Goal: Task Accomplishment & Management: Manage account settings

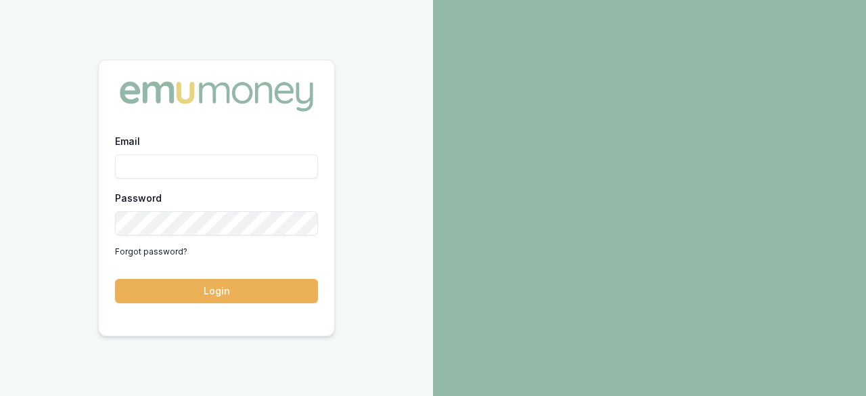
click at [219, 160] on input "Email" at bounding box center [216, 166] width 203 height 24
click at [226, 175] on input "Email" at bounding box center [216, 166] width 203 height 24
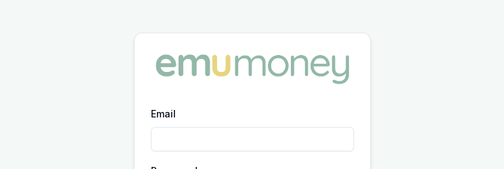
click at [227, 128] on input "Email" at bounding box center [252, 139] width 203 height 24
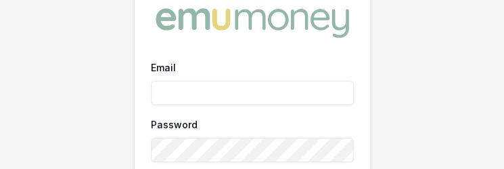
scroll to position [68, 0]
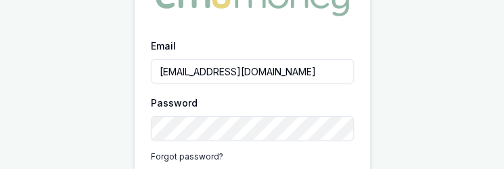
type input "ray.guan@emumoney.com.au"
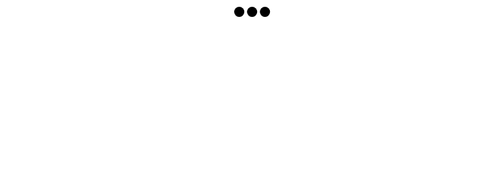
scroll to position [24, 0]
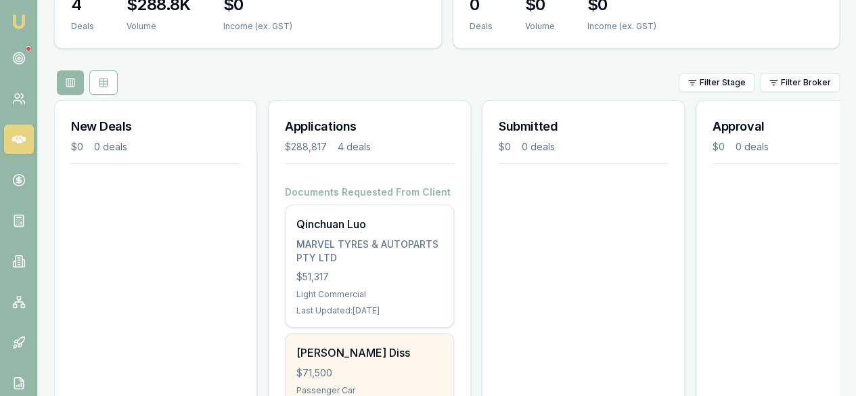
scroll to position [99, 0]
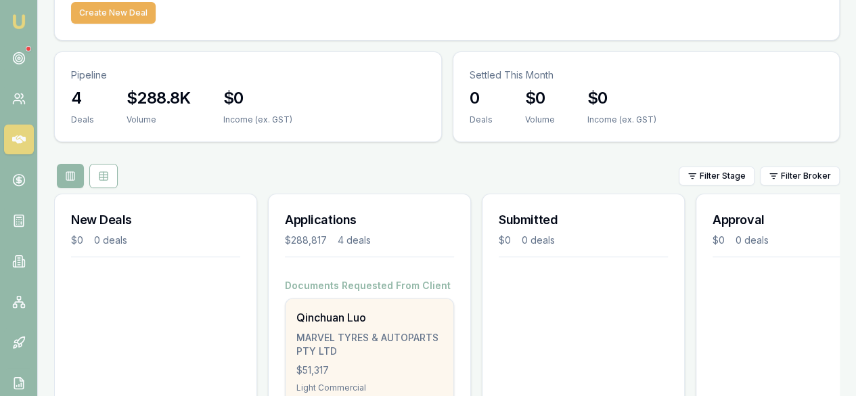
click at [414, 178] on div "$51,317" at bounding box center [369, 370] width 146 height 14
click at [349, 178] on div "Qinchuan Luo MARVEL TYRES & AUTOPARTS PTY LTD $51,317 Light Commercial Last Upd…" at bounding box center [370, 359] width 168 height 122
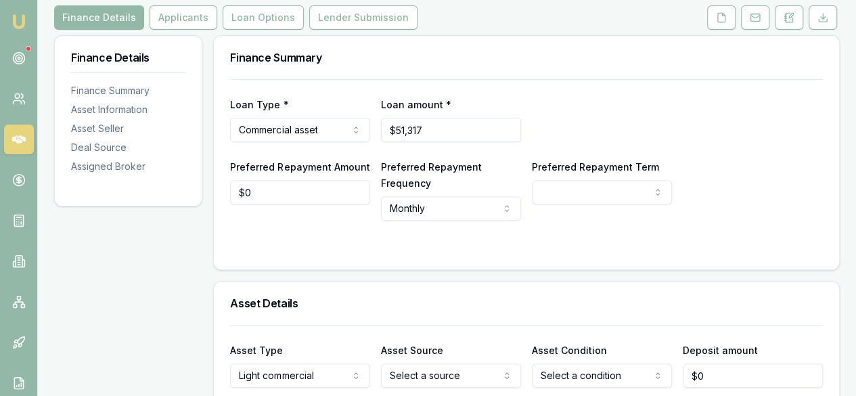
scroll to position [68, 0]
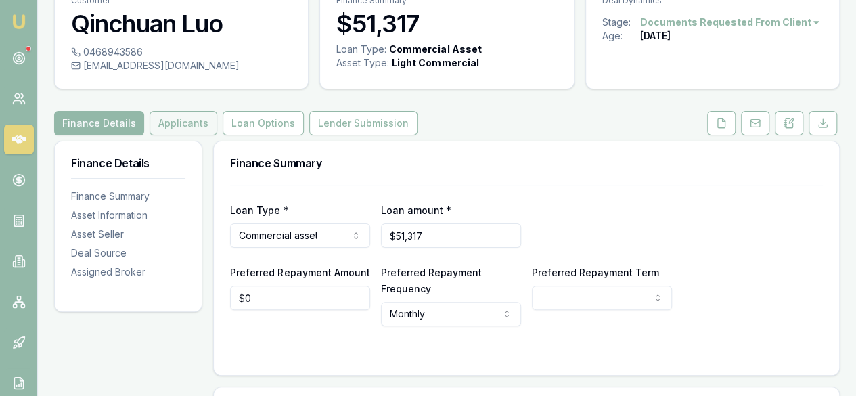
click at [183, 126] on button "Applicants" at bounding box center [184, 123] width 68 height 24
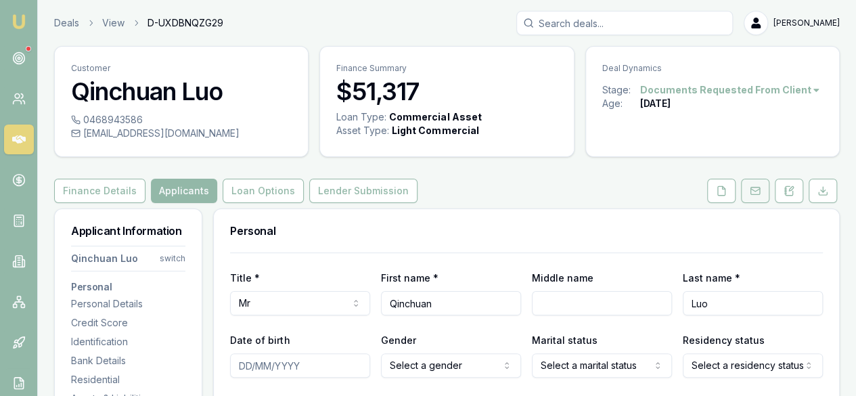
click at [748, 192] on button at bounding box center [755, 191] width 28 height 24
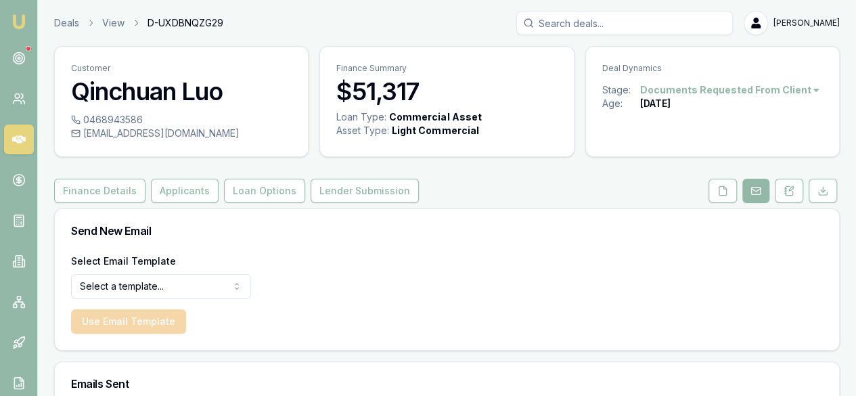
scroll to position [329, 0]
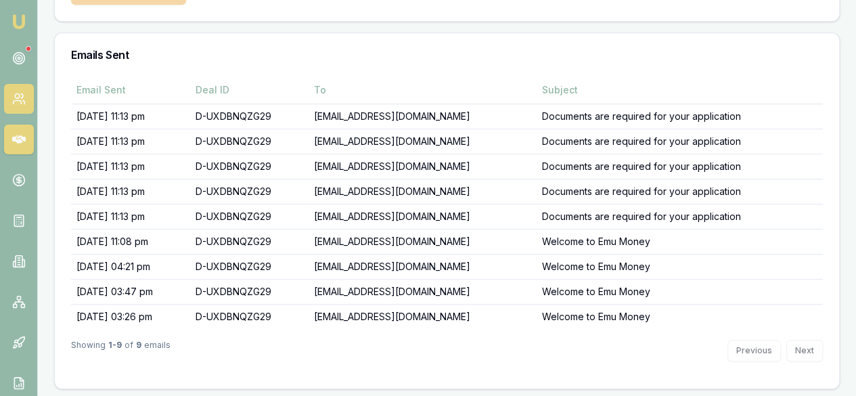
click at [5, 95] on link at bounding box center [19, 99] width 30 height 30
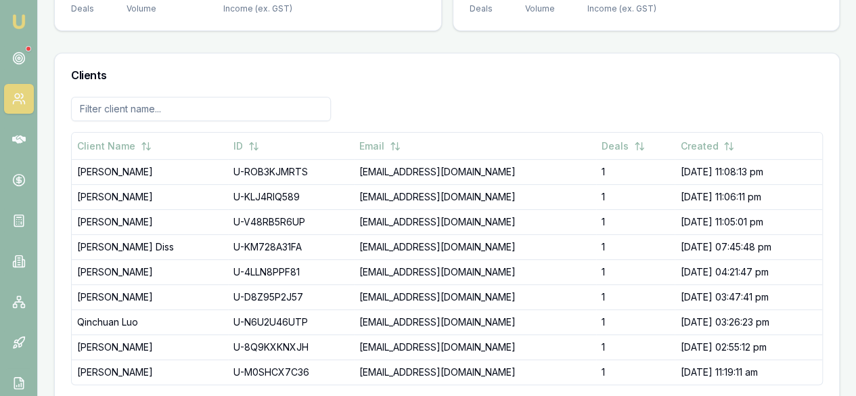
scroll to position [184, 0]
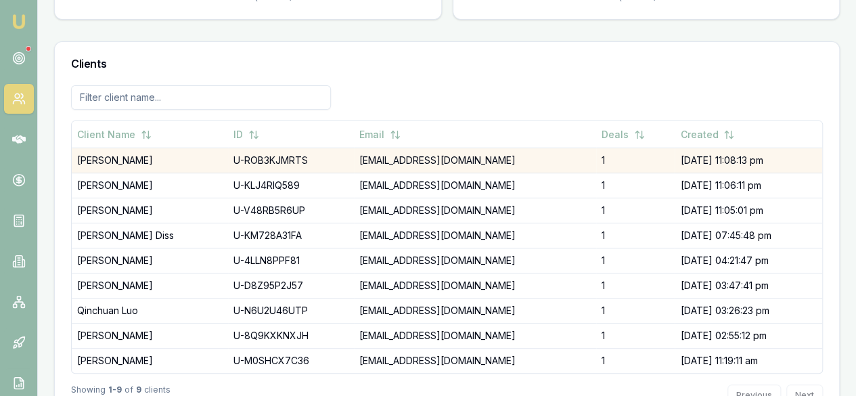
click at [397, 148] on td "[EMAIL_ADDRESS][DOMAIN_NAME]" at bounding box center [475, 160] width 243 height 25
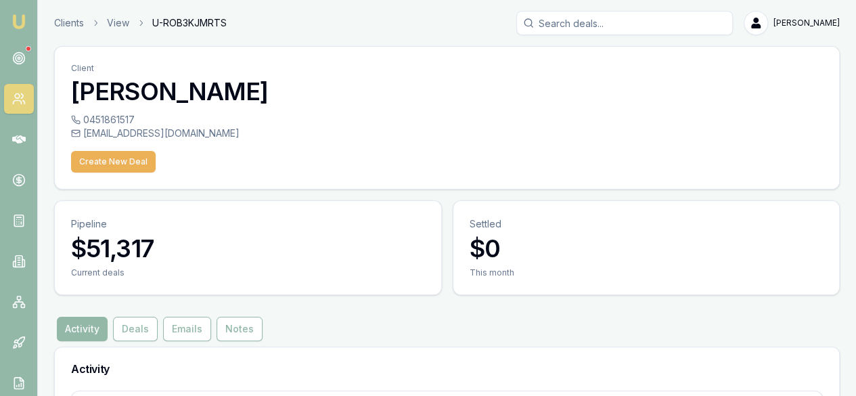
click at [113, 131] on div "[EMAIL_ADDRESS][DOMAIN_NAME]" at bounding box center [447, 134] width 752 height 14
click at [113, 116] on div "0451861517" at bounding box center [447, 120] width 752 height 14
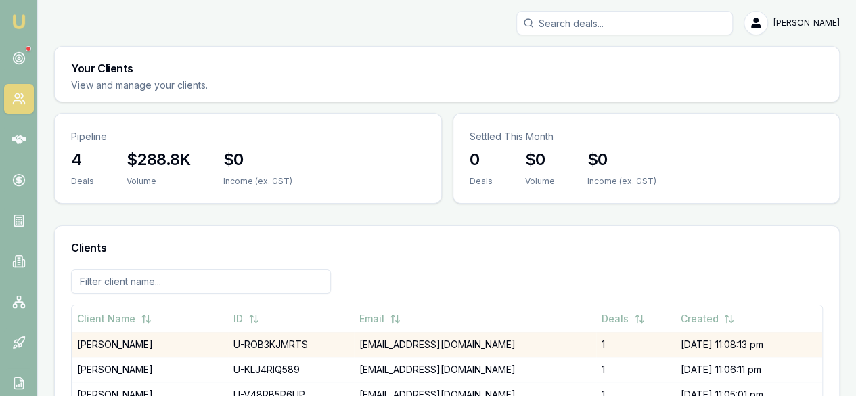
click at [84, 332] on td "[PERSON_NAME]" at bounding box center [150, 344] width 156 height 25
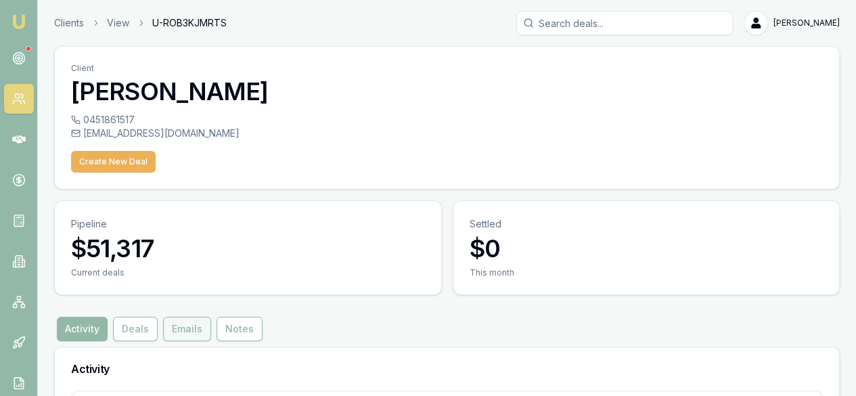
click at [185, 317] on button "Emails" at bounding box center [187, 329] width 48 height 24
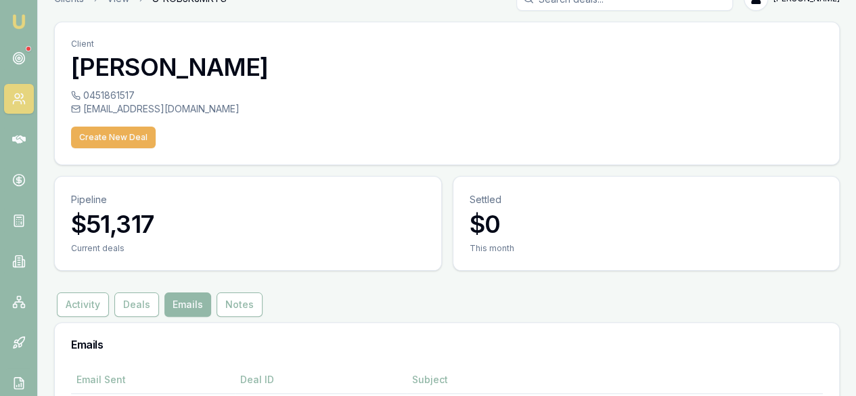
scroll to position [35, 0]
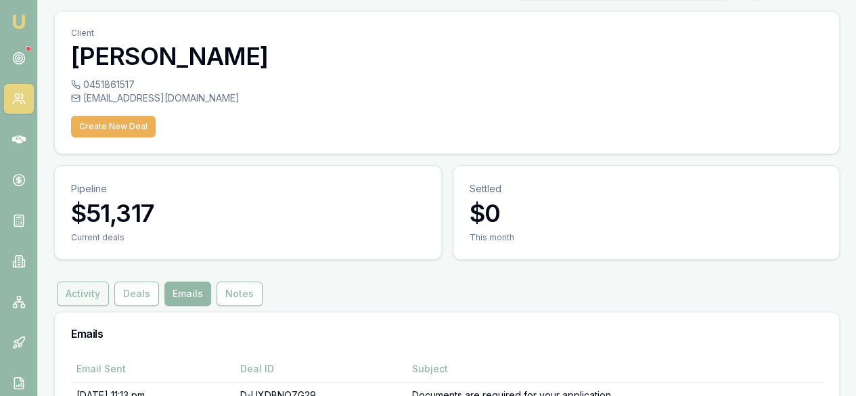
click at [80, 282] on button "Activity" at bounding box center [83, 294] width 52 height 24
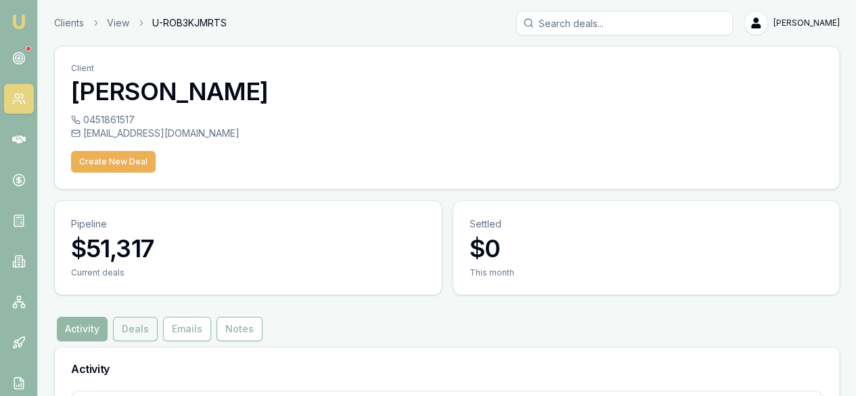
click at [140, 317] on button "Deals" at bounding box center [135, 329] width 45 height 24
click at [191, 317] on button "Emails" at bounding box center [187, 329] width 48 height 24
click at [229, 317] on button "Notes" at bounding box center [240, 329] width 46 height 24
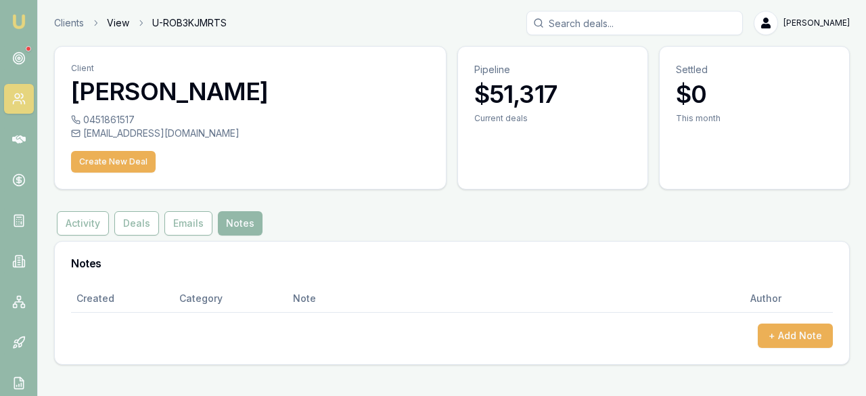
click at [115, 23] on link "View" at bounding box center [118, 23] width 22 height 14
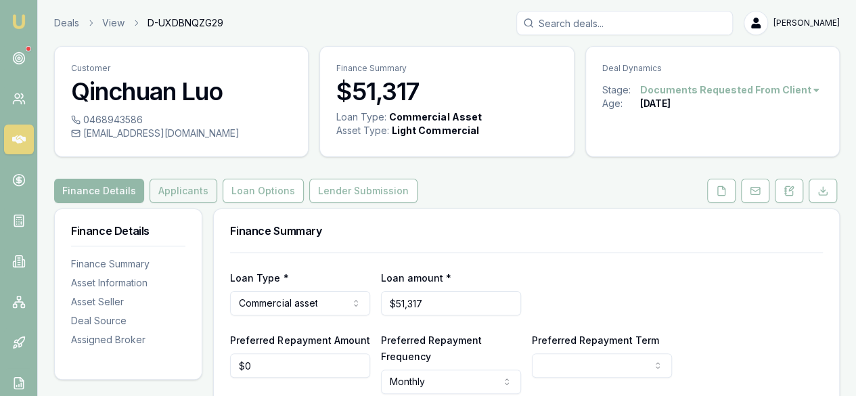
click at [166, 186] on button "Applicants" at bounding box center [184, 191] width 68 height 24
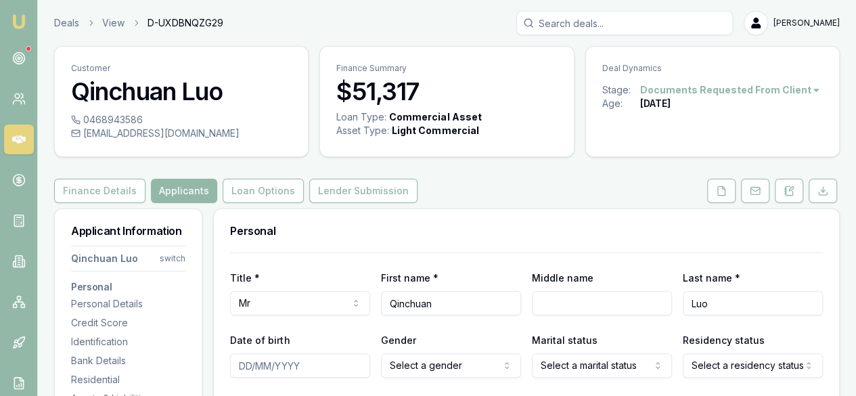
click at [21, 146] on icon at bounding box center [19, 140] width 14 height 14
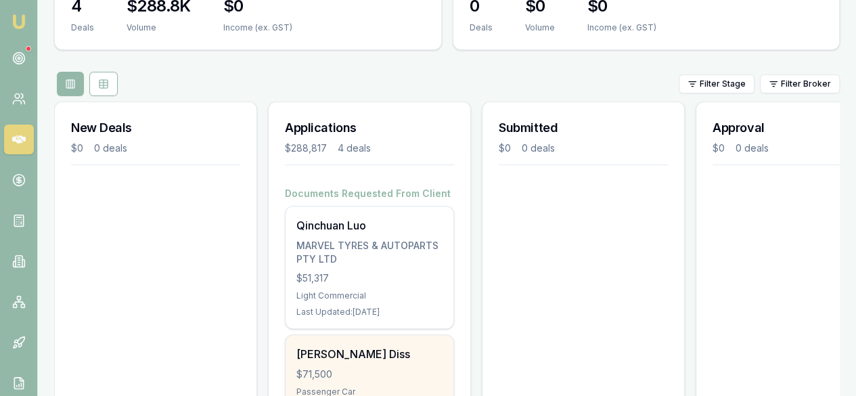
scroll to position [271, 0]
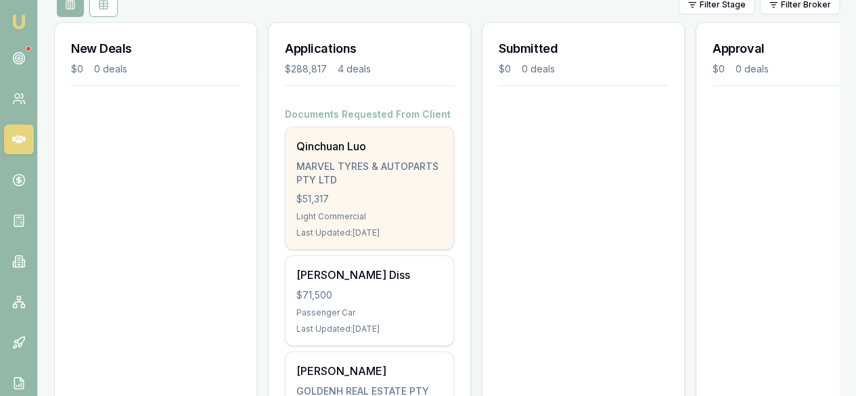
click at [349, 127] on div "Qinchuan Luo MARVEL TYRES & AUTOPARTS PTY LTD $51,317 Light Commercial Last Upd…" at bounding box center [370, 188] width 168 height 122
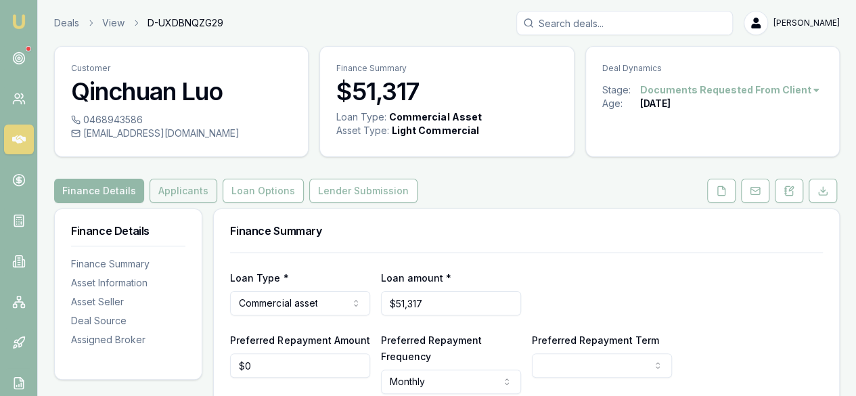
click at [183, 200] on button "Applicants" at bounding box center [184, 191] width 68 height 24
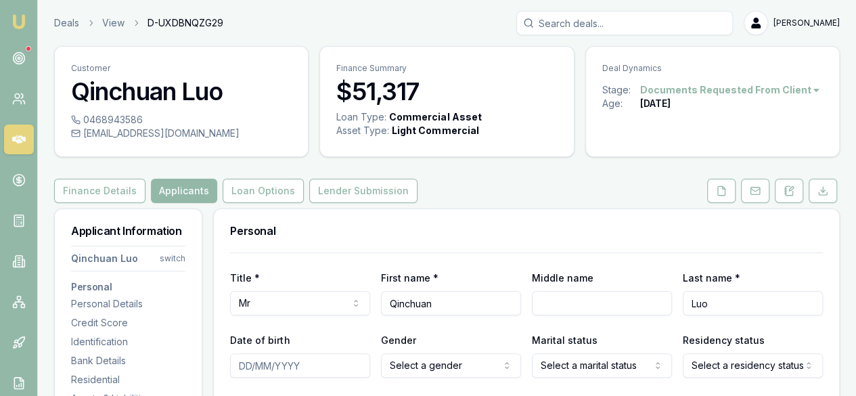
click at [172, 258] on html "Emu Broker Deals View D-UXDBNQZG29 [PERSON_NAME] Toggle Menu Customer Qinchuan …" at bounding box center [428, 198] width 856 height 396
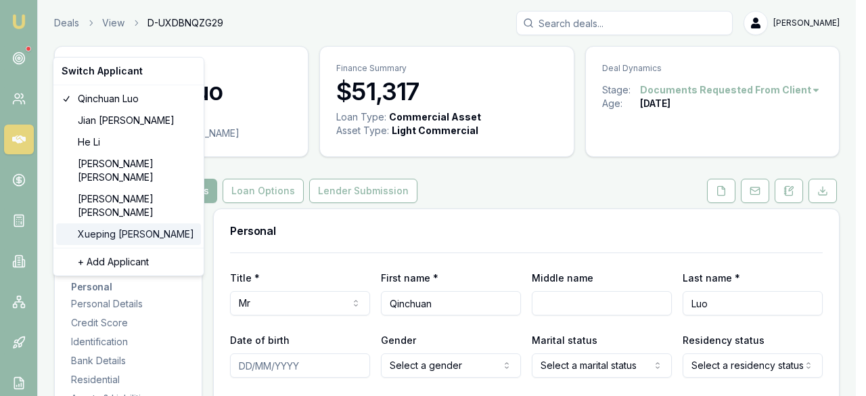
click at [139, 223] on div "[PERSON_NAME]" at bounding box center [128, 234] width 145 height 22
select select "NON_APPLICANT"
type input "Xueping"
type input "[PERSON_NAME]"
type input "[EMAIL_ADDRESS][DOMAIN_NAME]"
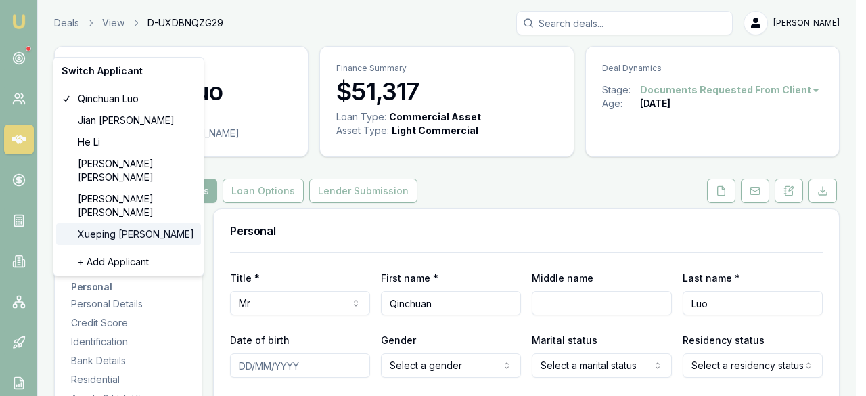
type input "0451861517"
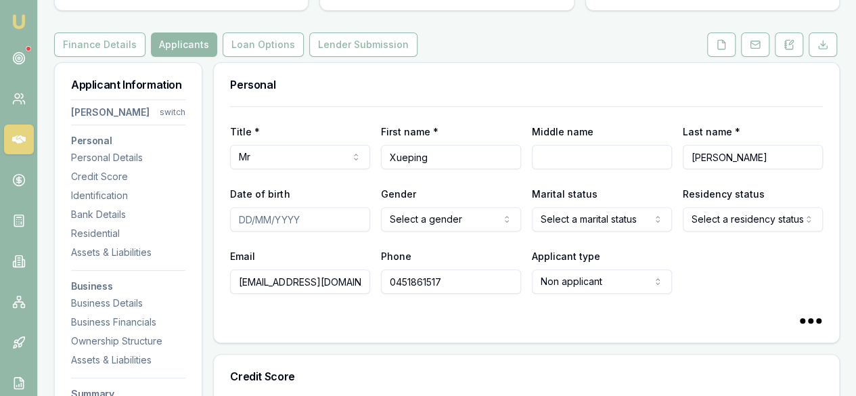
scroll to position [271, 0]
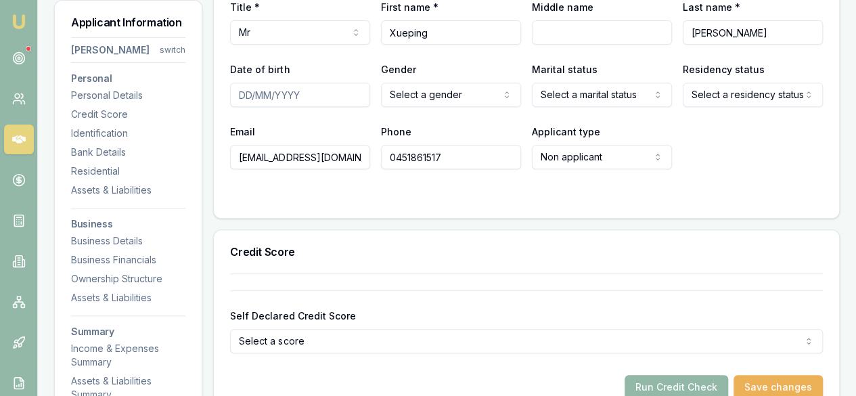
click at [239, 160] on input "[EMAIL_ADDRESS][DOMAIN_NAME]" at bounding box center [300, 157] width 140 height 24
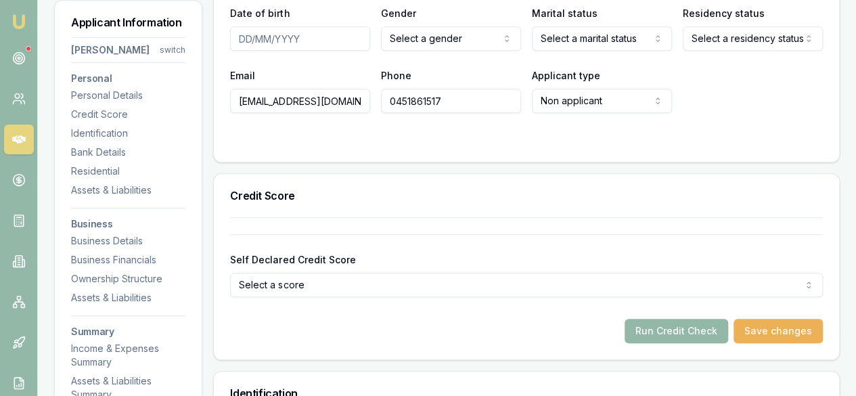
scroll to position [406, 0]
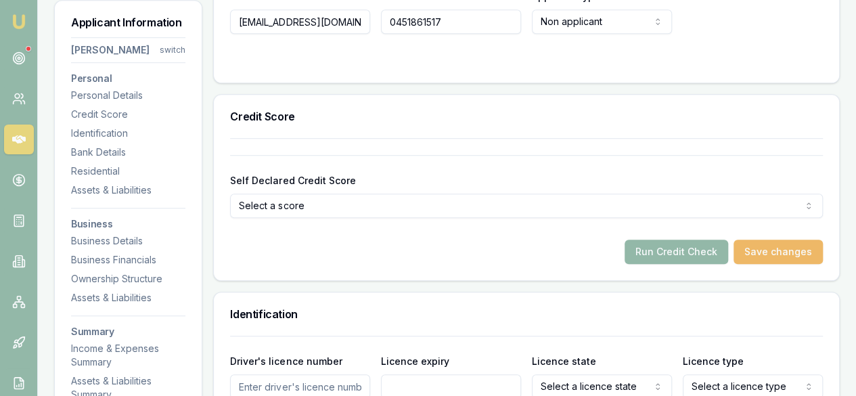
type input "[EMAIL_ADDRESS][DOMAIN_NAME]"
click at [788, 241] on button "Save changes" at bounding box center [778, 252] width 89 height 24
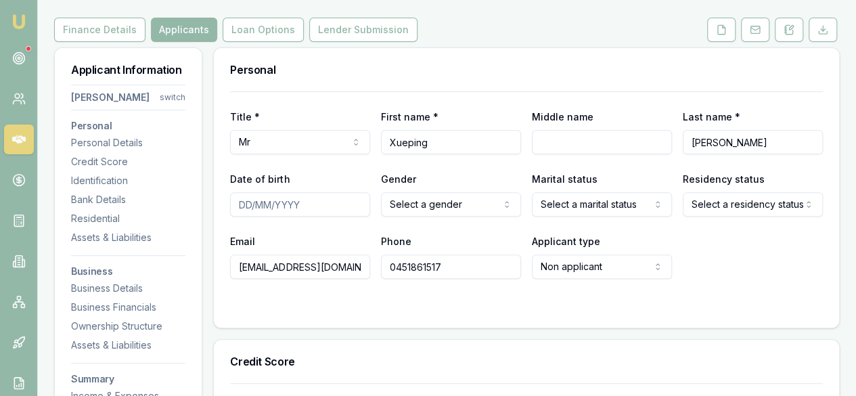
scroll to position [68, 0]
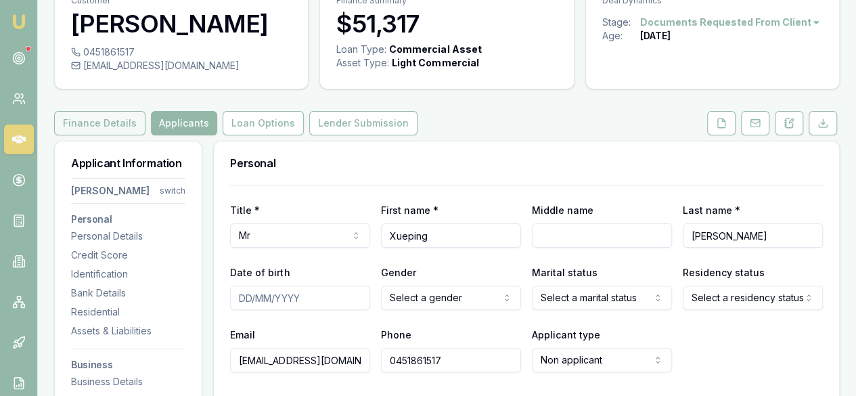
click at [120, 120] on button "Finance Details" at bounding box center [99, 123] width 91 height 24
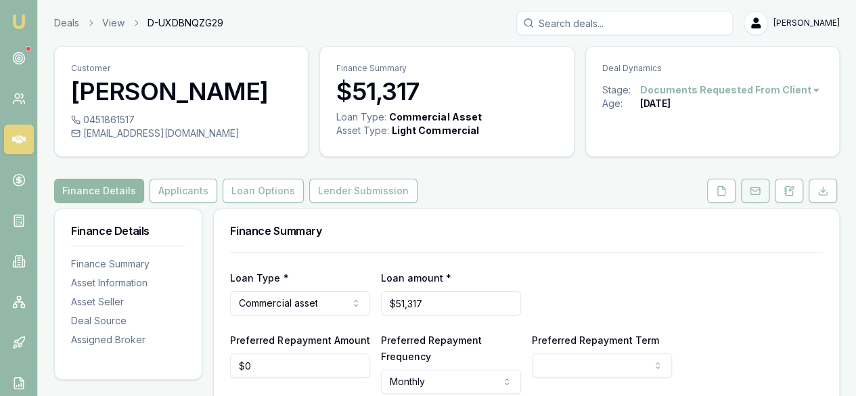
click at [755, 198] on button at bounding box center [755, 191] width 28 height 24
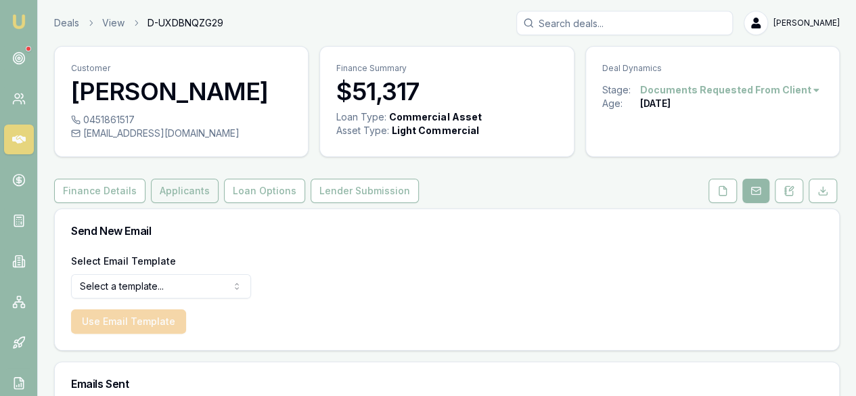
click at [183, 193] on button "Applicants" at bounding box center [185, 191] width 68 height 24
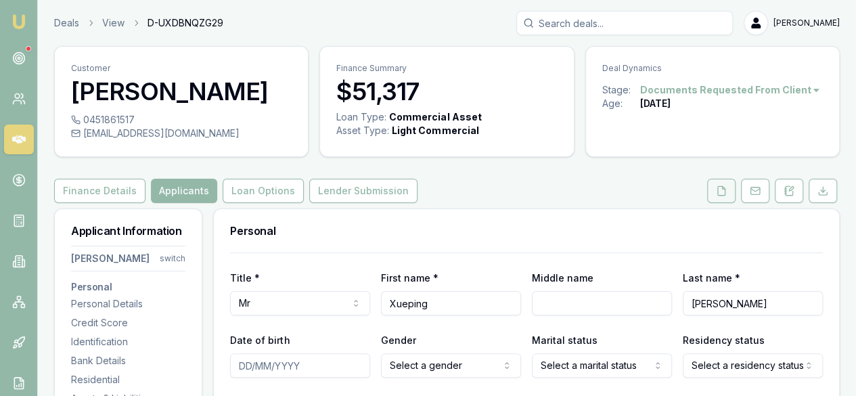
click at [723, 194] on icon at bounding box center [721, 190] width 7 height 9
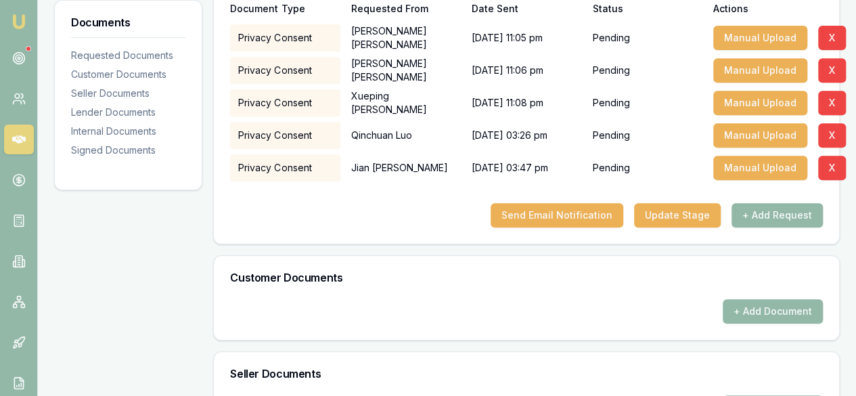
scroll to position [135, 0]
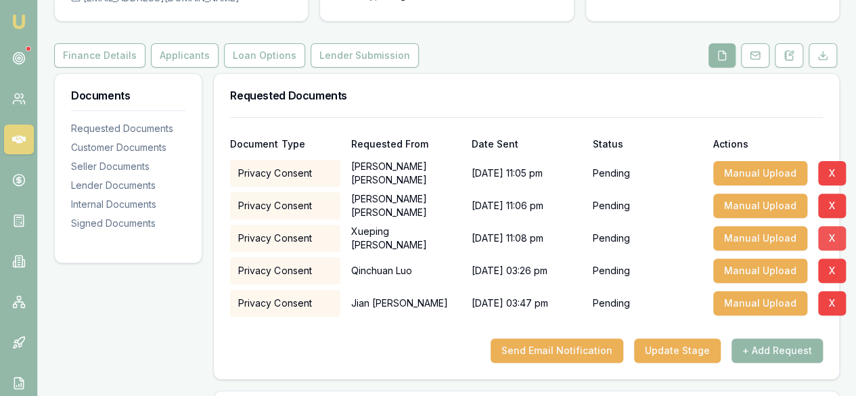
click at [822, 233] on button "X" at bounding box center [832, 238] width 28 height 24
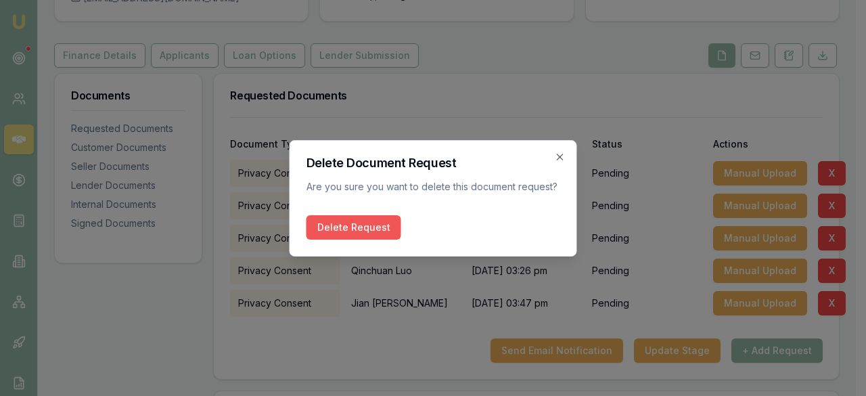
click at [384, 229] on button "Delete Request" at bounding box center [354, 227] width 95 height 24
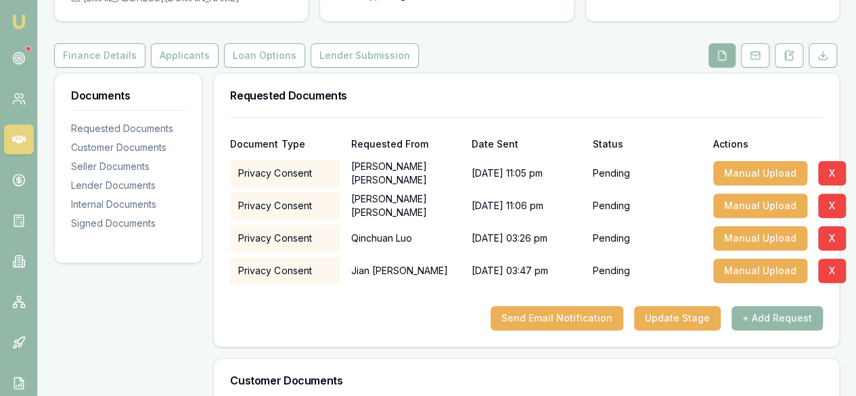
click at [786, 304] on div at bounding box center [526, 295] width 593 height 22
click at [786, 309] on button "+ Add Request" at bounding box center [777, 318] width 91 height 24
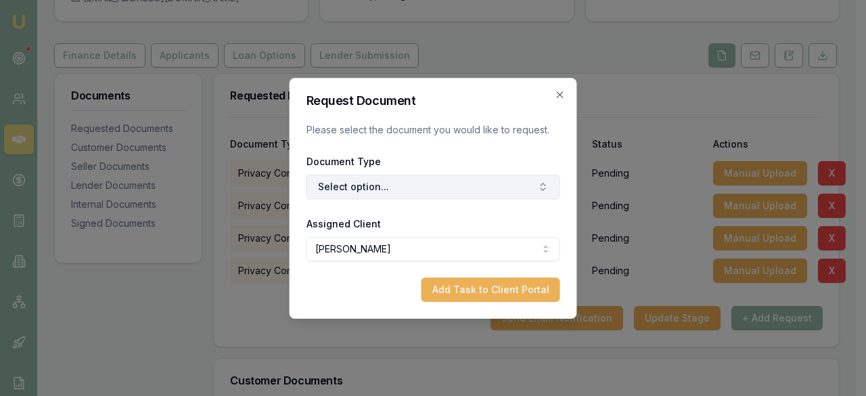
click at [517, 189] on button "Select option..." at bounding box center [434, 187] width 254 height 24
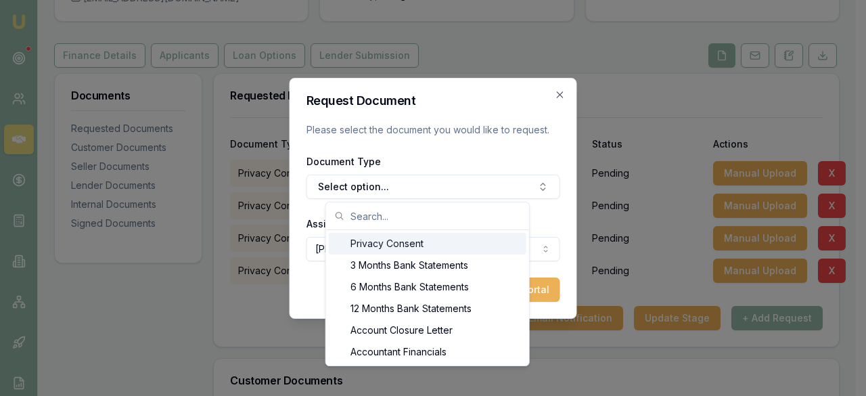
click at [459, 241] on div "Privacy Consent" at bounding box center [428, 244] width 198 height 22
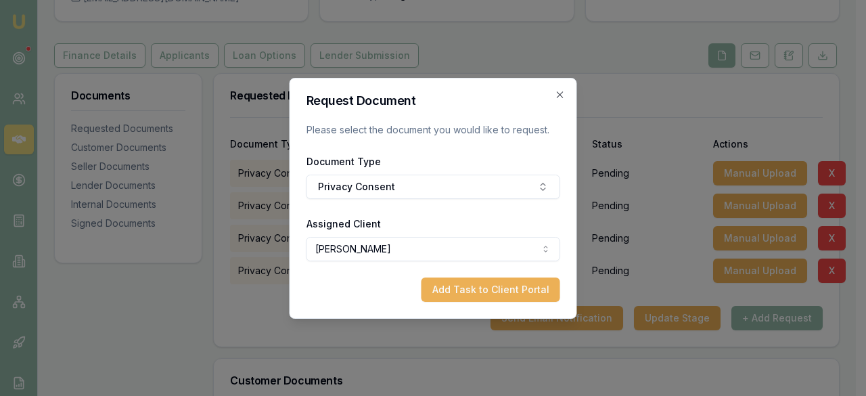
click at [438, 254] on body "Emu Broker Deals View D-UXDBNQZG29 [PERSON_NAME] Toggle Menu Customer [PERSON_N…" at bounding box center [428, 63] width 856 height 396
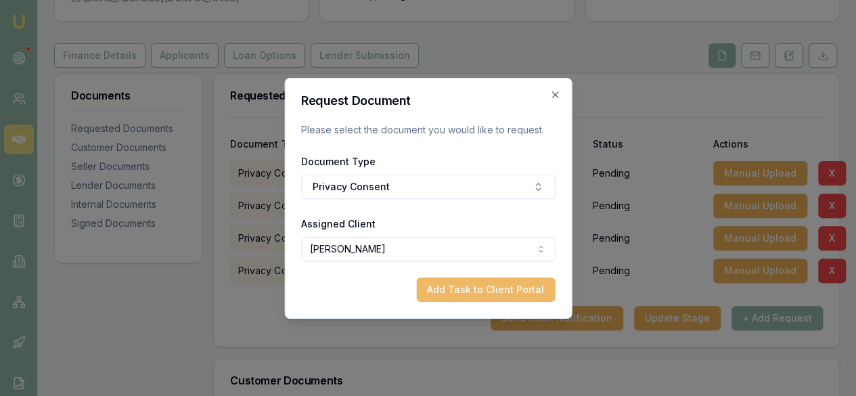
click at [506, 292] on button "Add Task to Client Portal" at bounding box center [485, 289] width 139 height 24
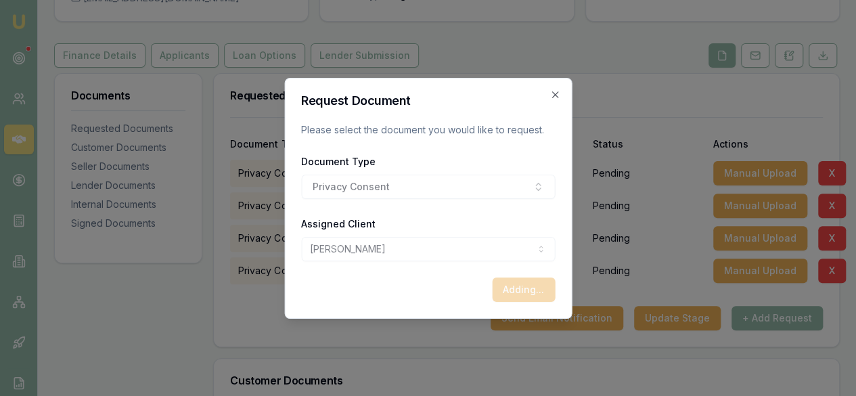
select select "U-D8Z95P2J57"
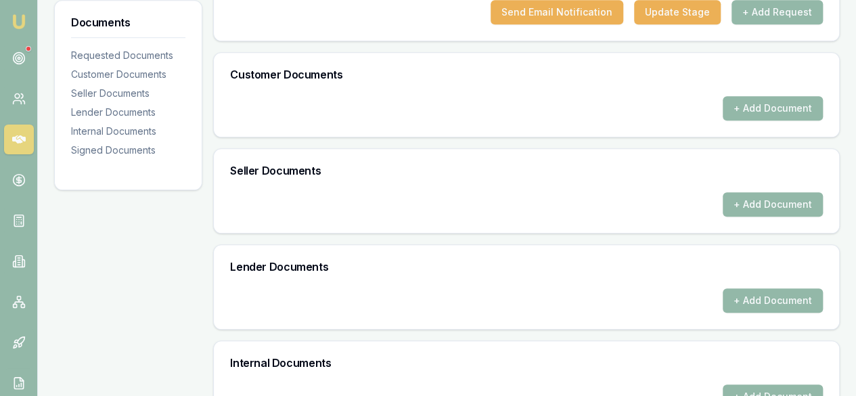
scroll to position [203, 0]
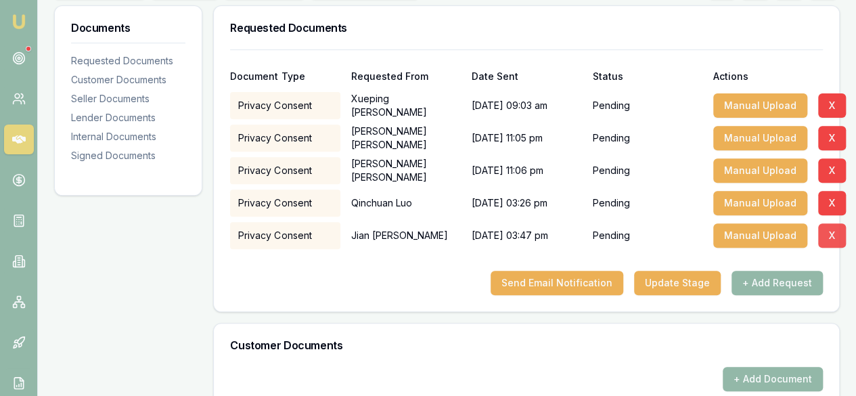
click at [827, 231] on button "X" at bounding box center [832, 235] width 28 height 24
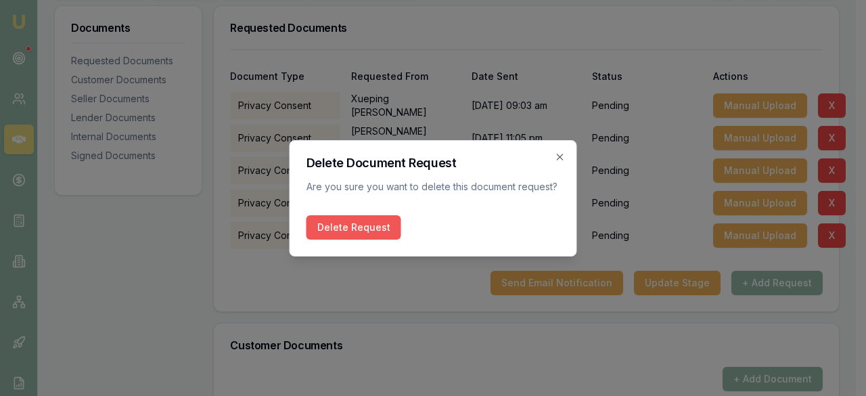
click at [376, 233] on button "Delete Request" at bounding box center [354, 227] width 95 height 24
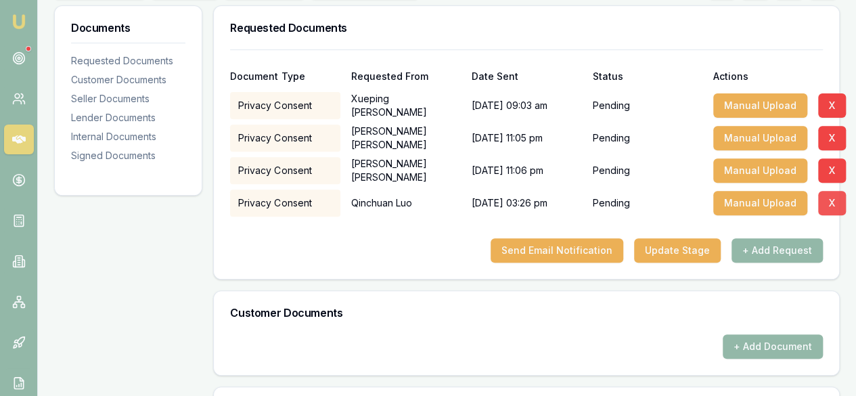
click at [818, 202] on button "X" at bounding box center [832, 203] width 28 height 24
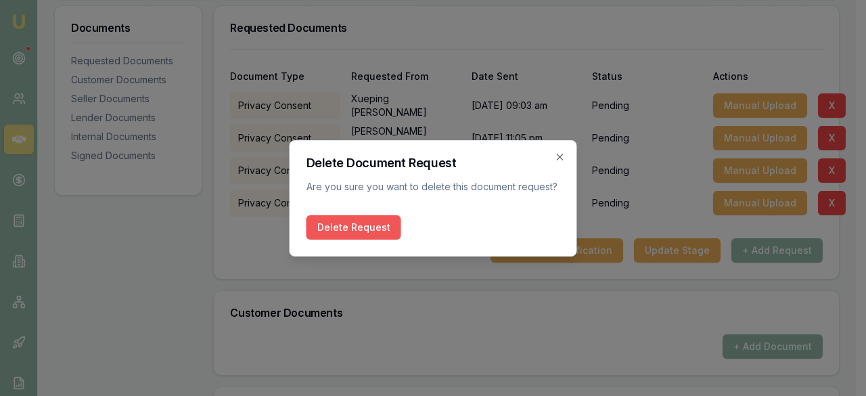
click at [367, 232] on button "Delete Request" at bounding box center [354, 227] width 95 height 24
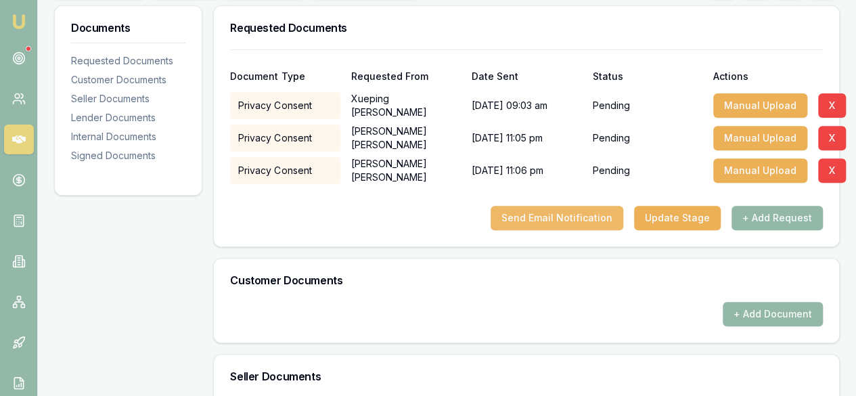
click at [522, 224] on button "Send Email Notification" at bounding box center [557, 218] width 133 height 24
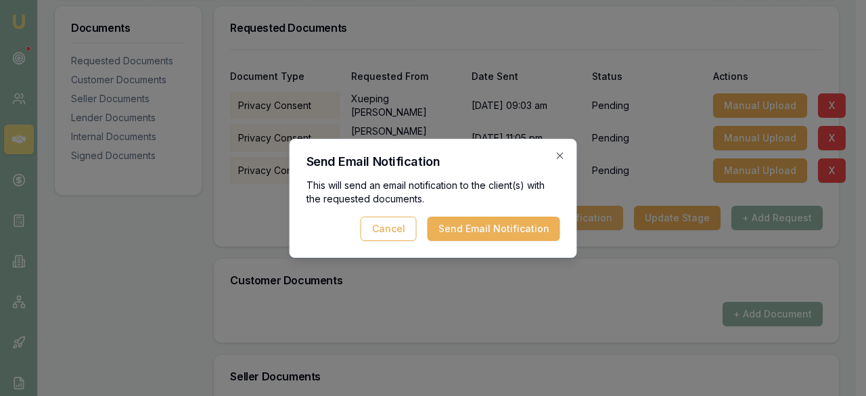
click at [522, 224] on button "Send Email Notification" at bounding box center [494, 229] width 133 height 24
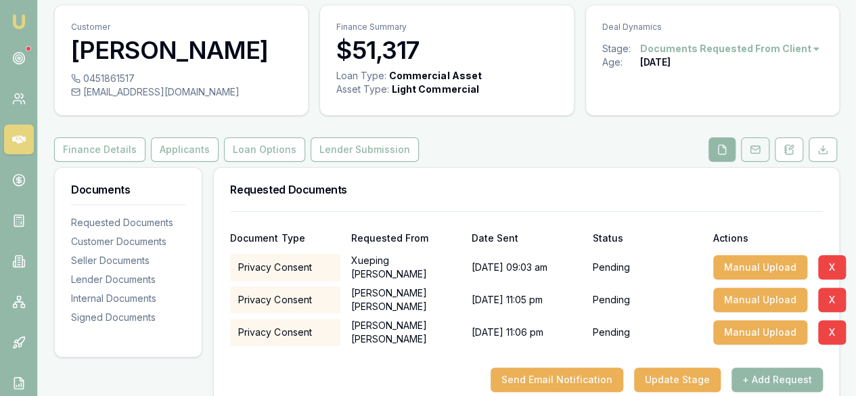
scroll to position [0, 0]
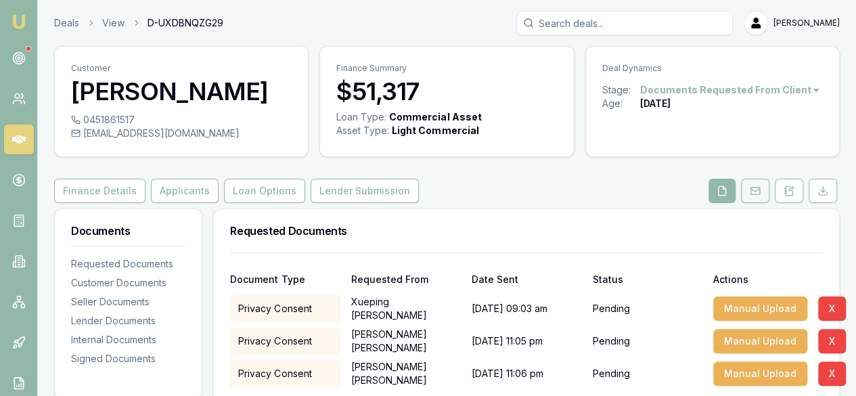
click at [758, 190] on icon at bounding box center [755, 190] width 11 height 11
